Goal: Task Accomplishment & Management: Manage account settings

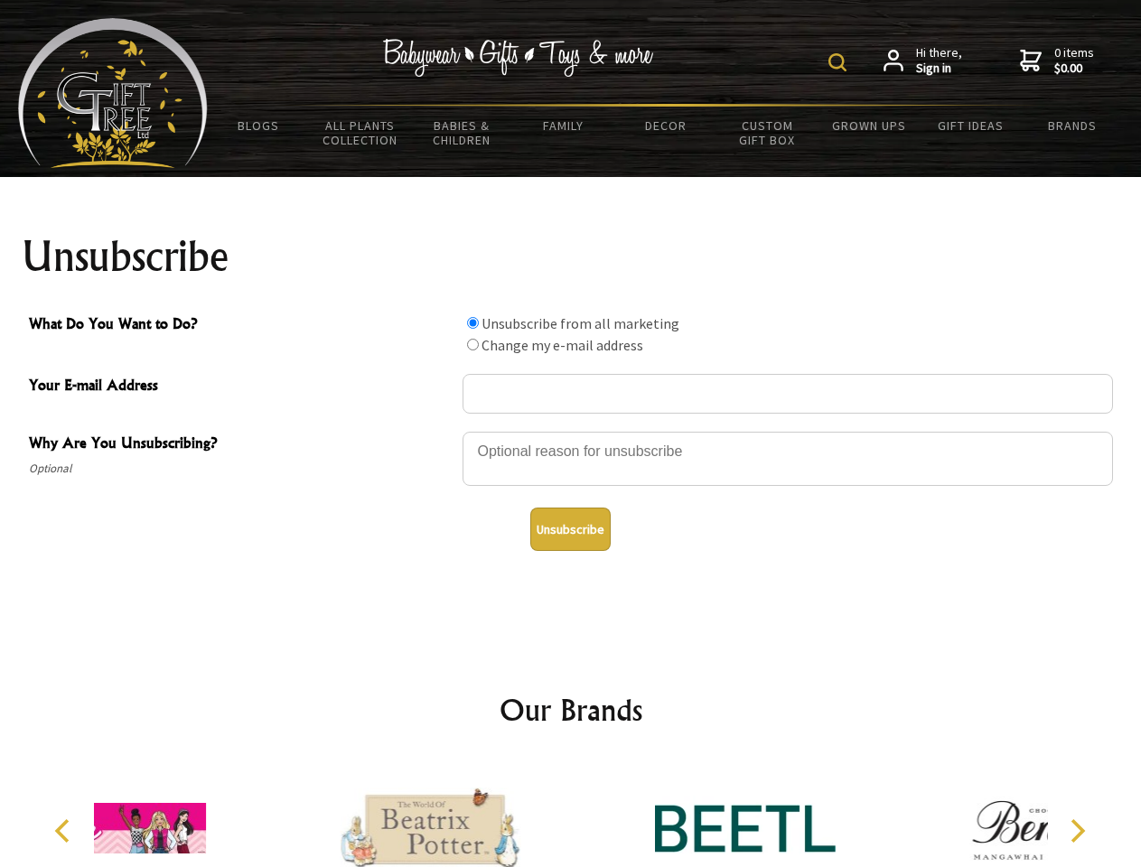
click at [840, 62] on img at bounding box center [838, 62] width 18 height 18
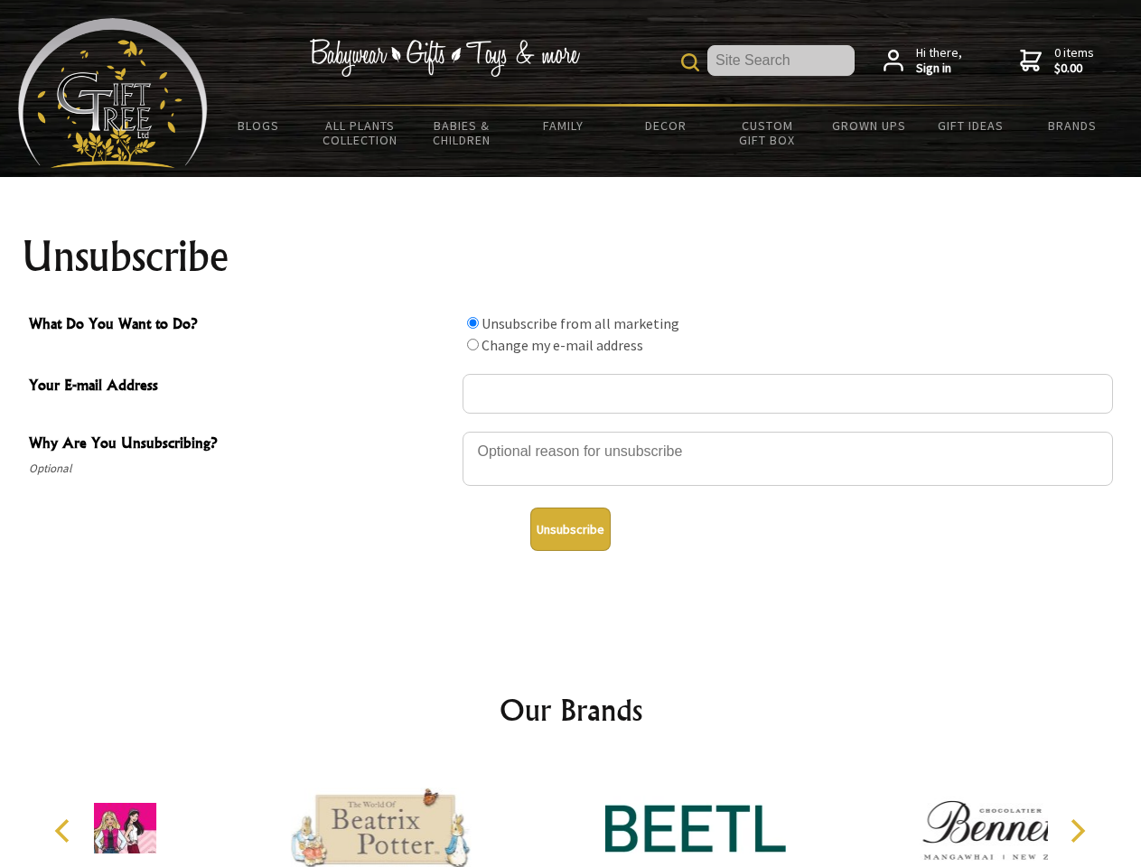
click at [571, 431] on div at bounding box center [788, 461] width 651 height 63
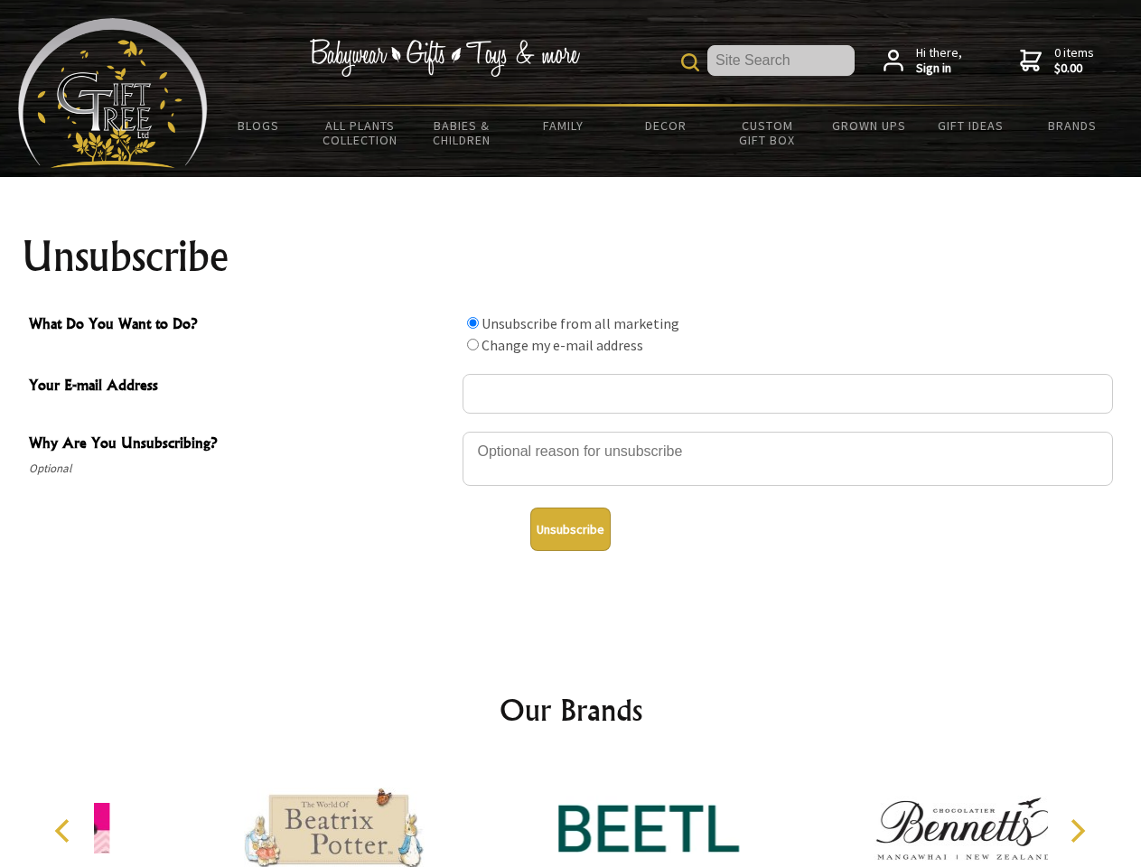
click at [473, 323] on input "What Do You Want to Do?" at bounding box center [473, 323] width 12 height 12
